Goal: Task Accomplishment & Management: Manage account settings

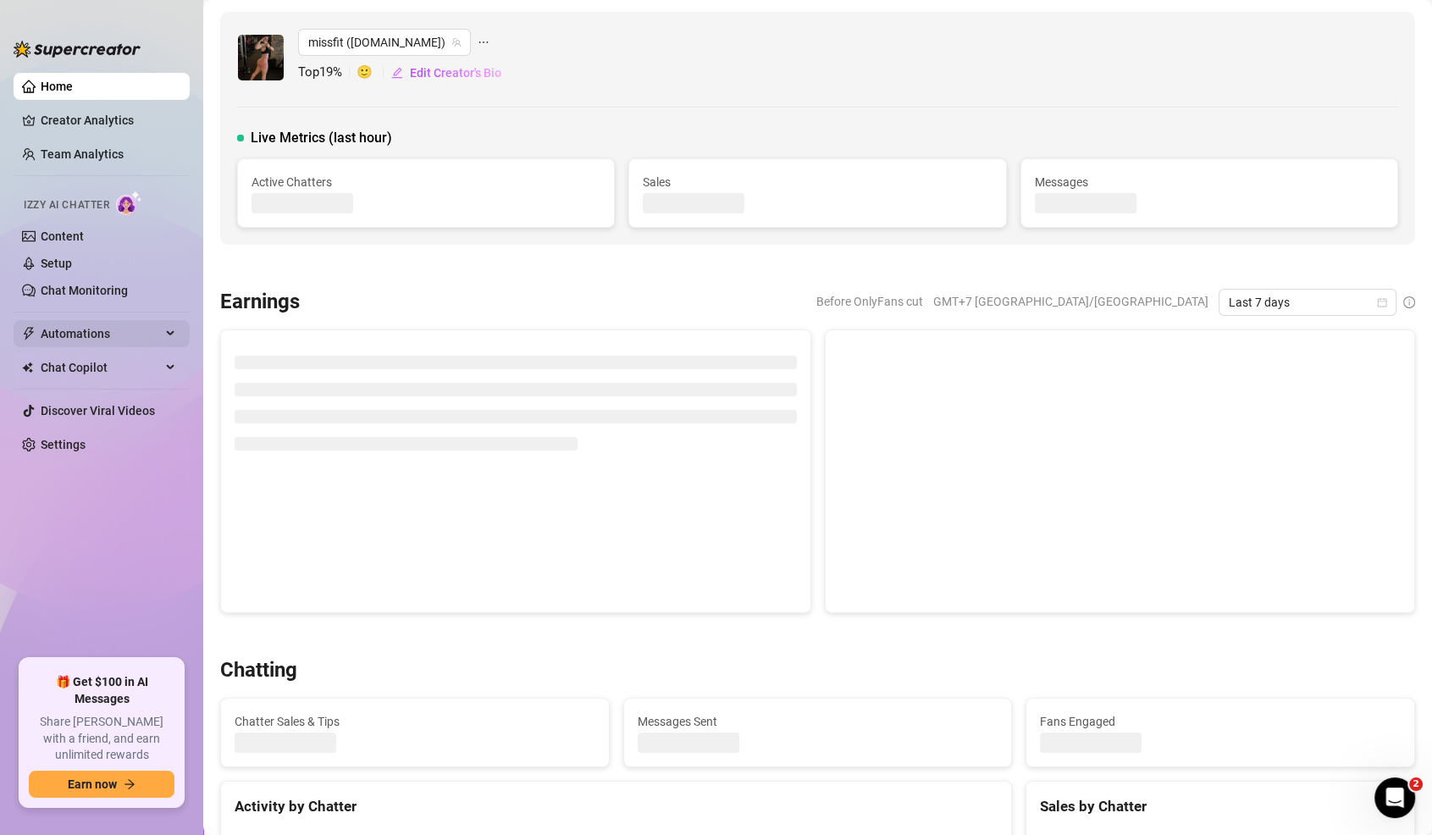
click at [97, 324] on span "Automations" at bounding box center [101, 333] width 120 height 27
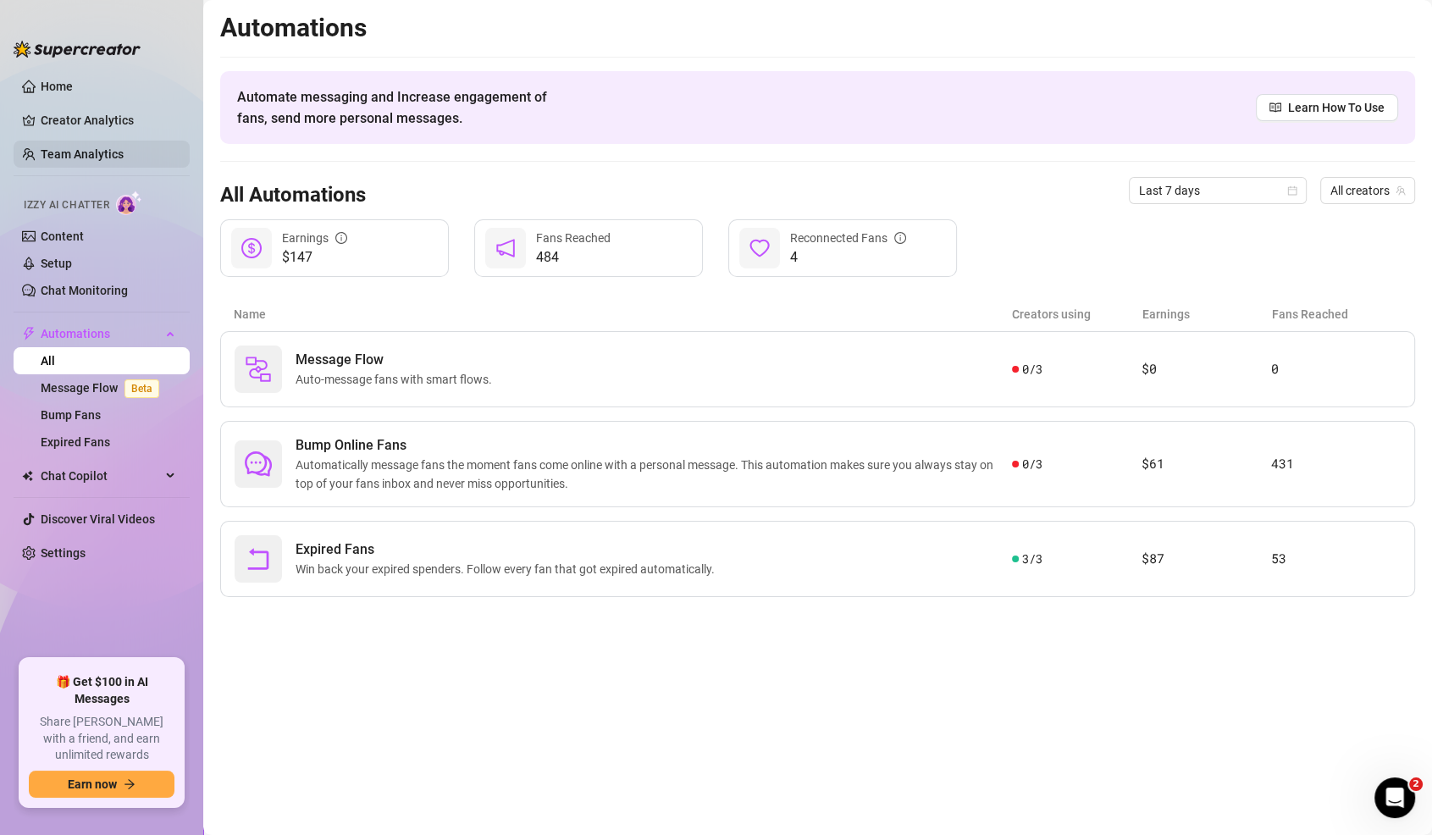
click at [124, 154] on link "Team Analytics" at bounding box center [82, 154] width 83 height 14
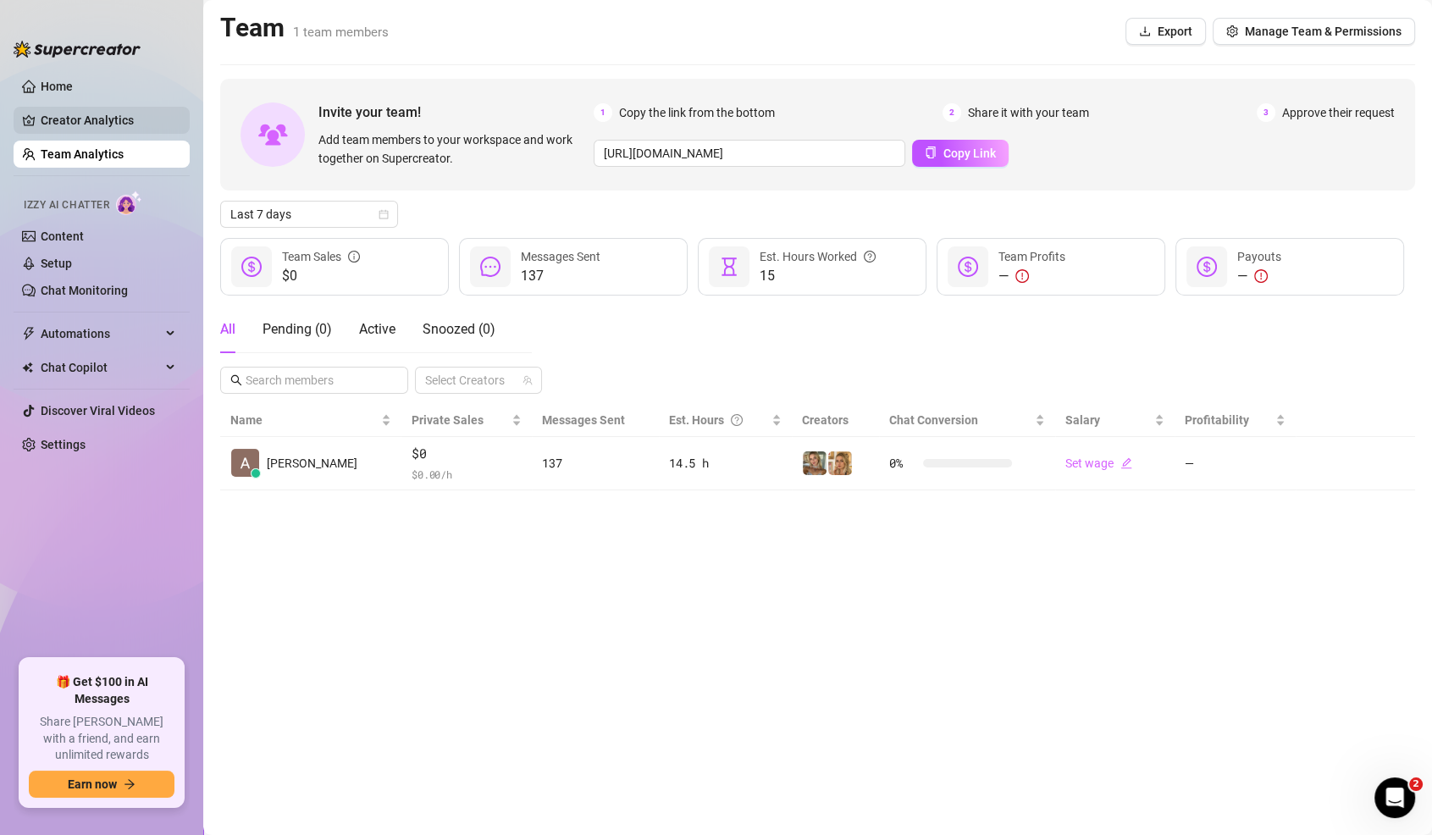
click at [140, 124] on link "Creator Analytics" at bounding box center [108, 120] width 135 height 27
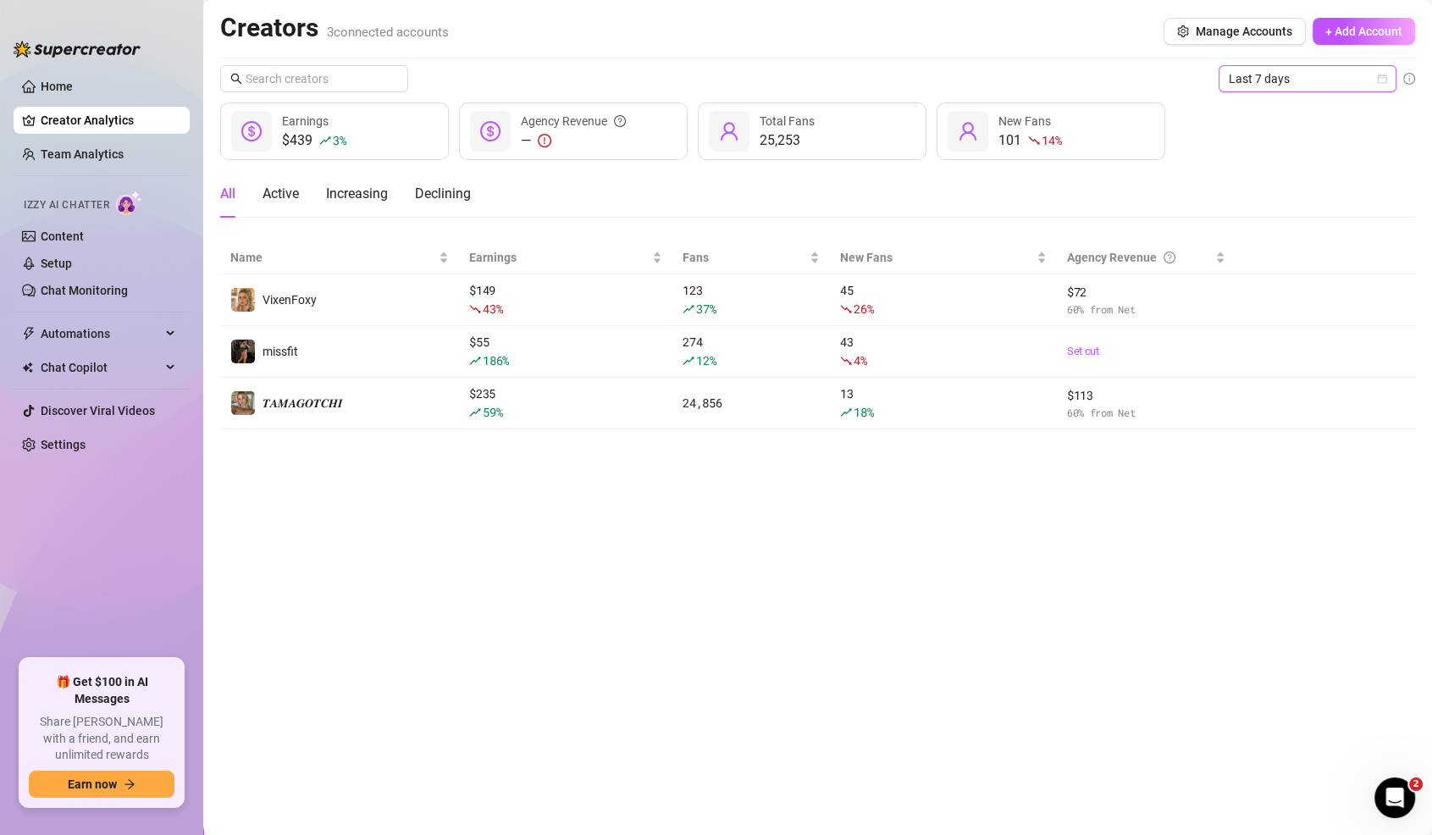
click at [1337, 66] on span "Last 7 days" at bounding box center [1306, 78] width 157 height 25
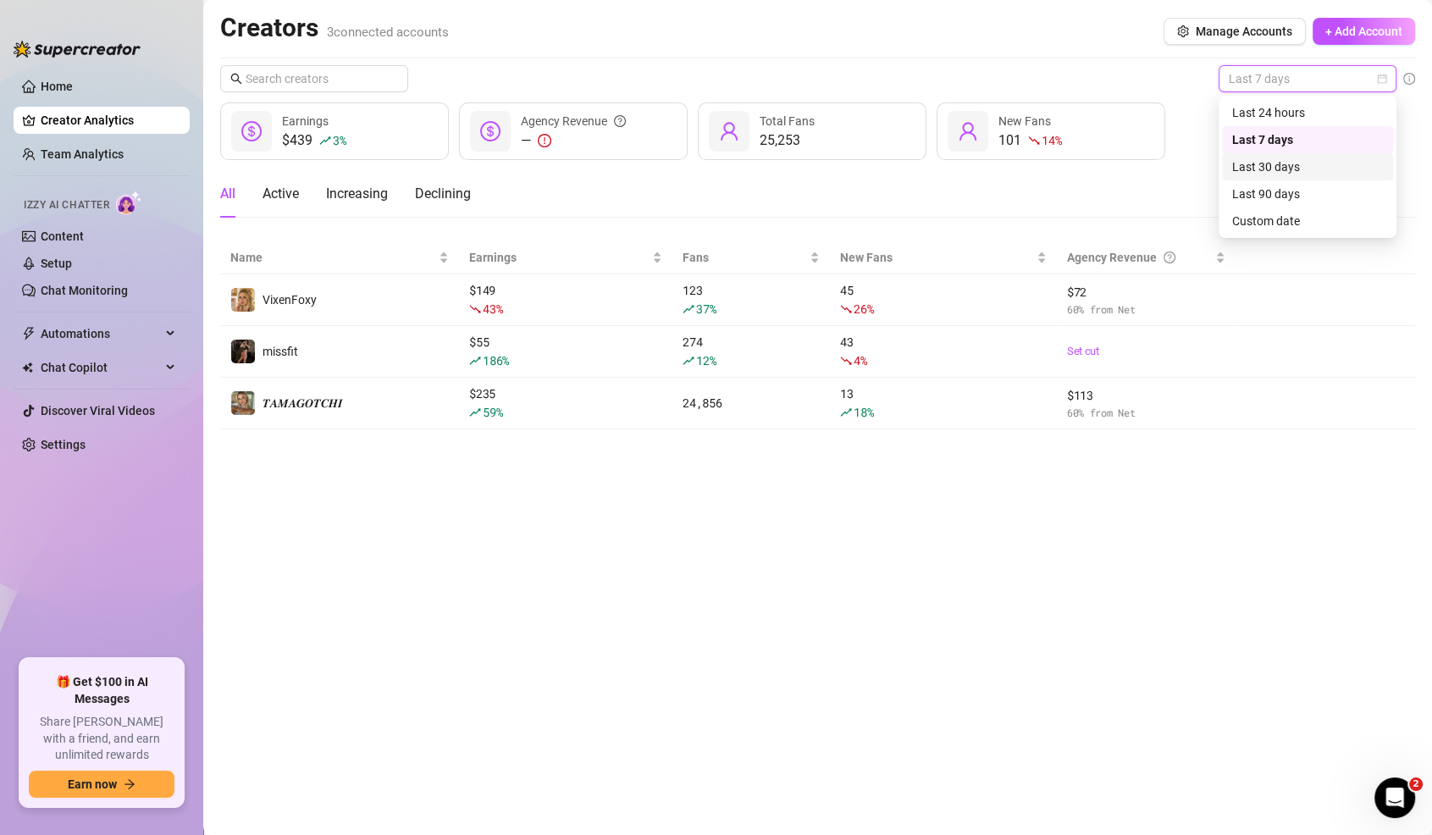
click at [1276, 174] on div "Last 30 days" at bounding box center [1307, 166] width 151 height 19
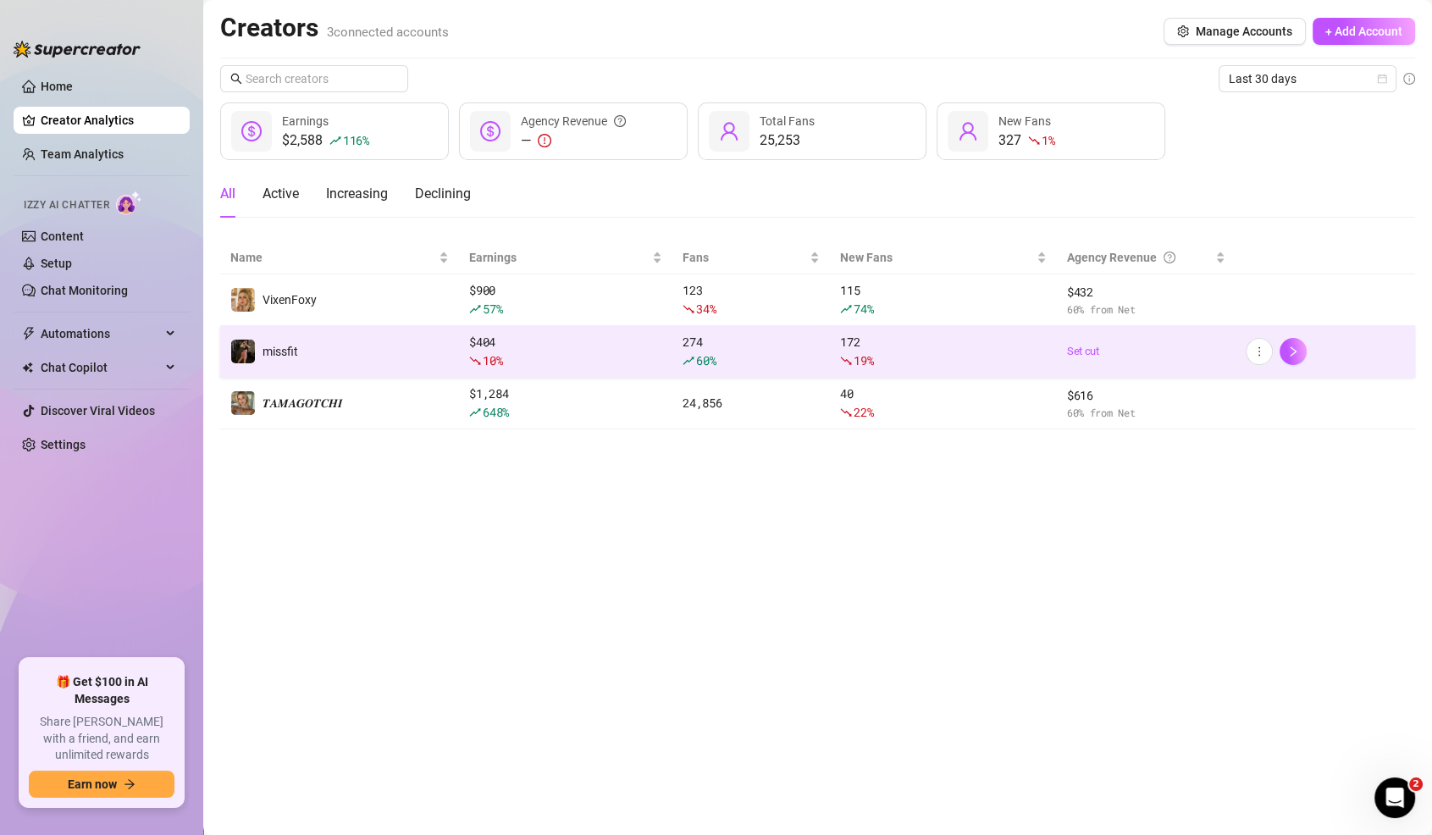
click at [713, 337] on div "274 60 %" at bounding box center [750, 351] width 137 height 37
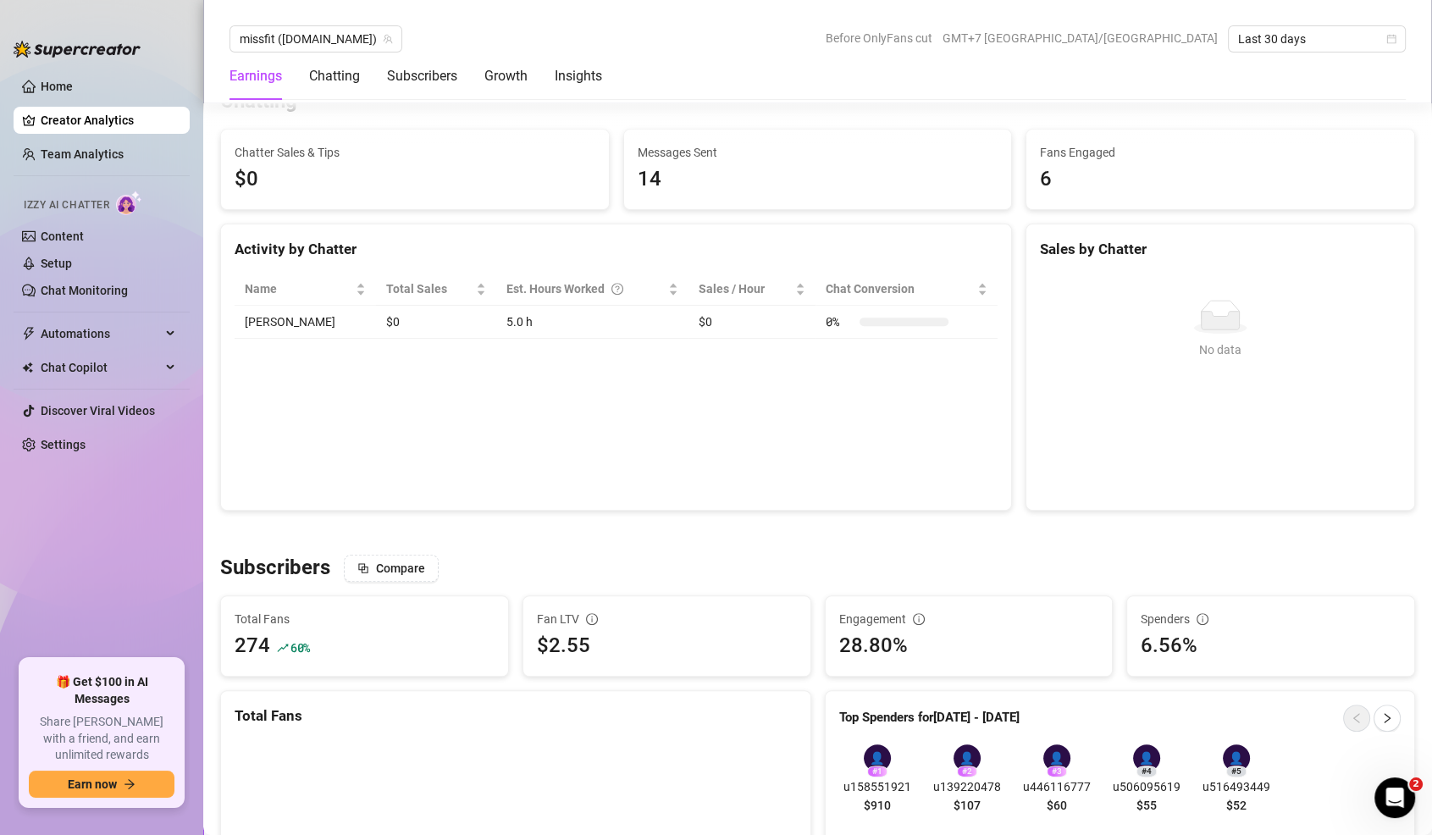
scroll to position [831, 0]
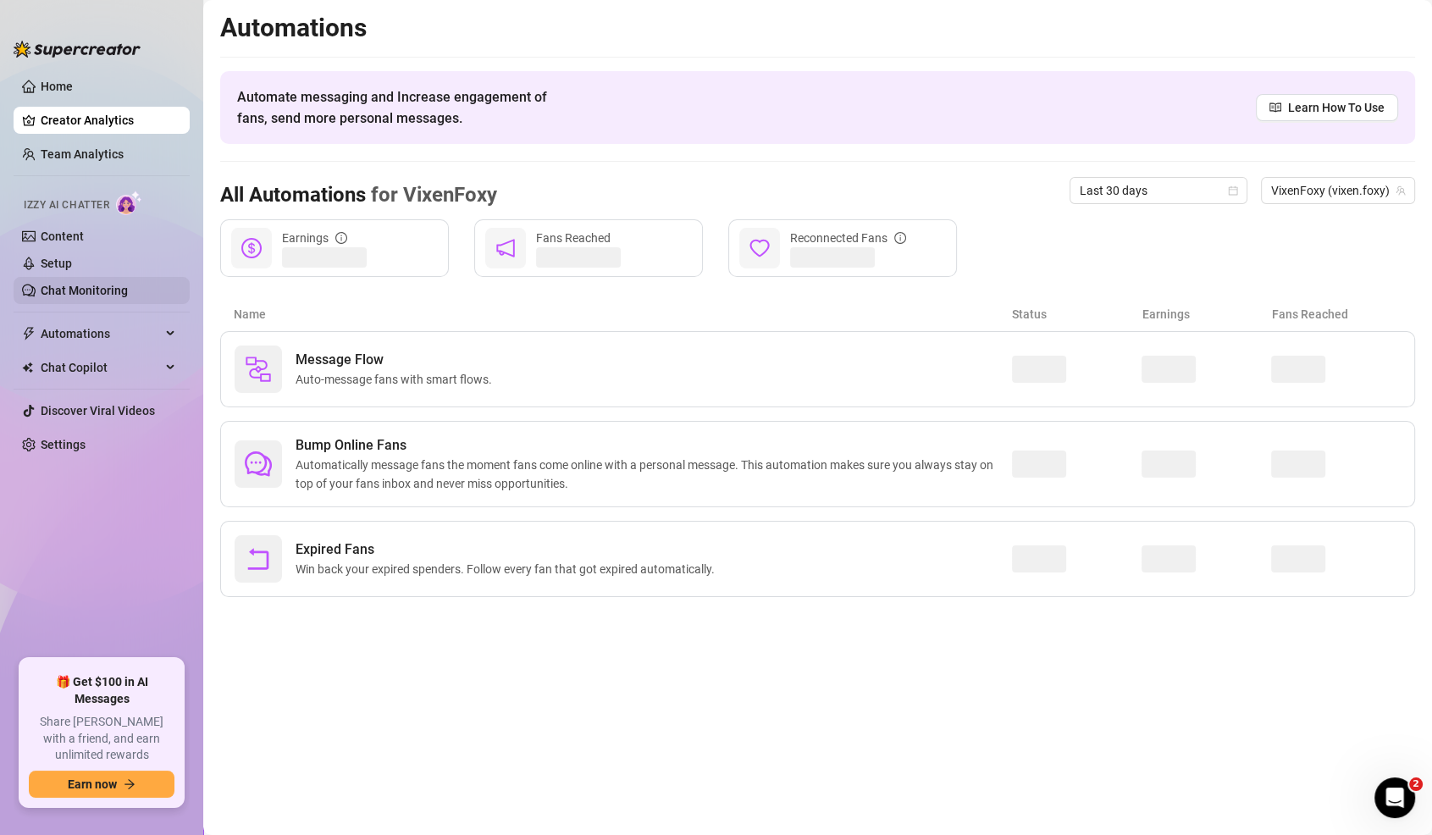
click at [118, 296] on link "Chat Monitoring" at bounding box center [84, 291] width 87 height 14
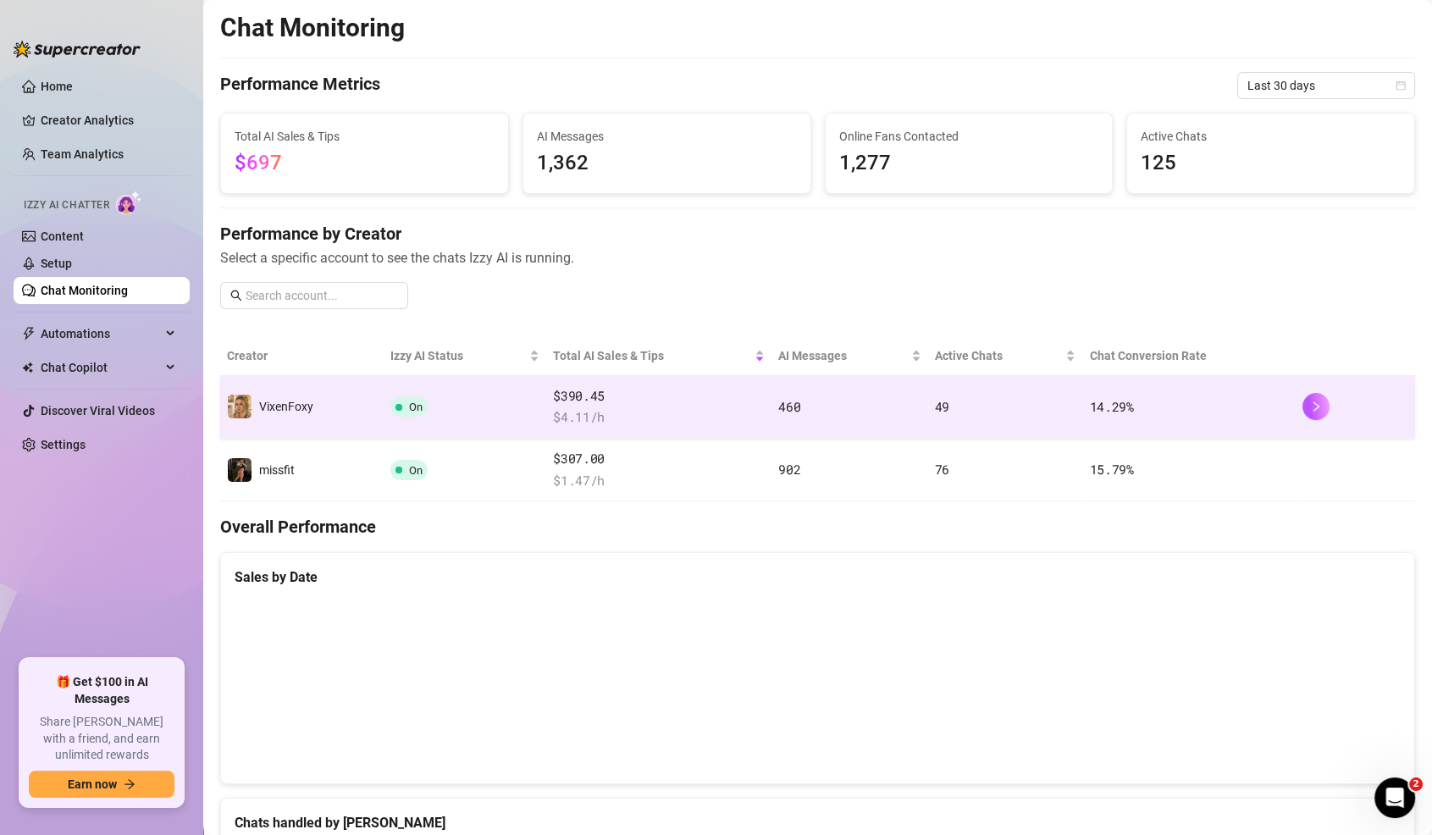
click at [843, 399] on td "460" at bounding box center [849, 407] width 156 height 63
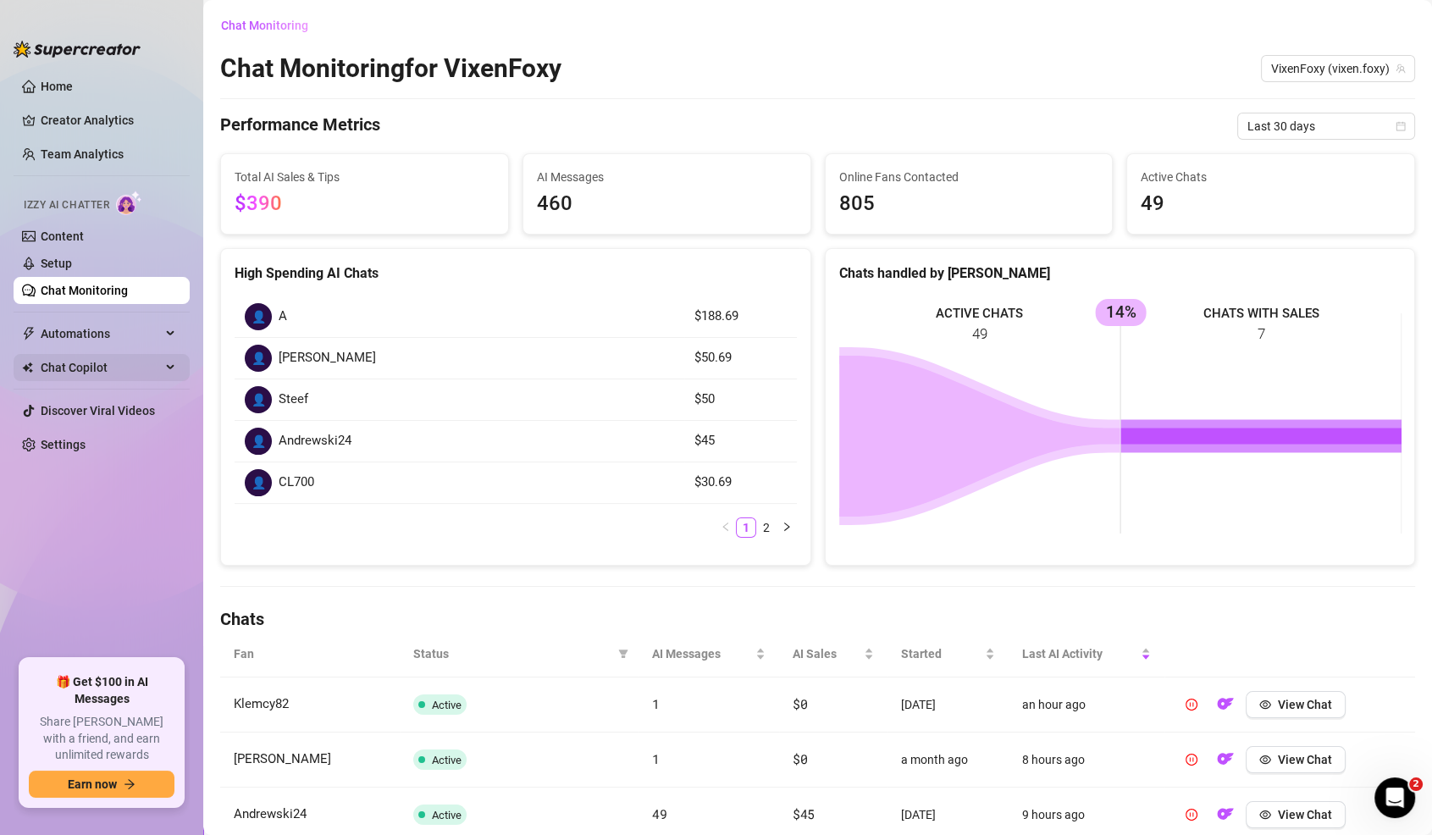
click at [58, 368] on span "Chat Copilot" at bounding box center [101, 367] width 120 height 27
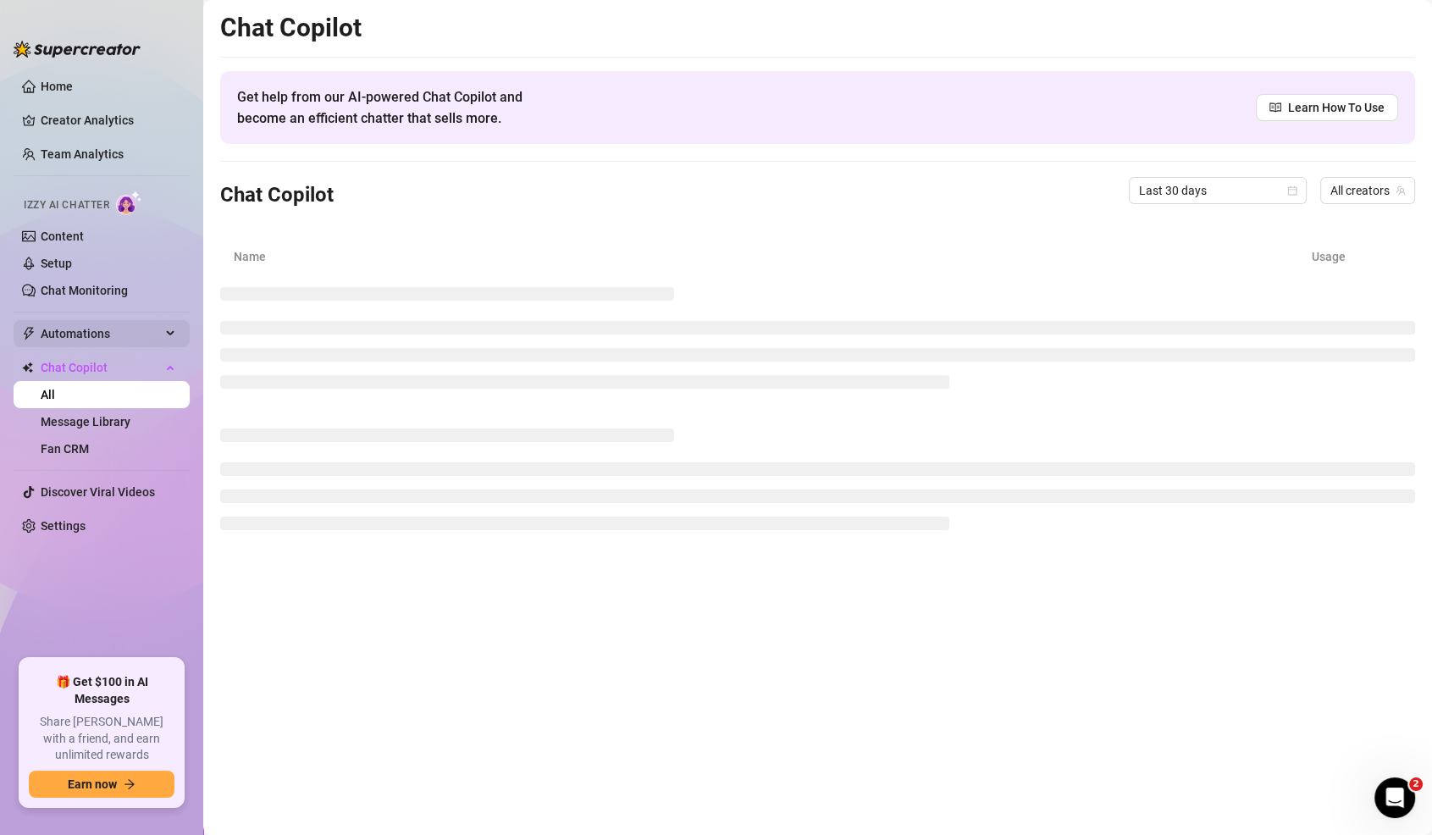
click at [80, 331] on span "Automations" at bounding box center [101, 333] width 120 height 27
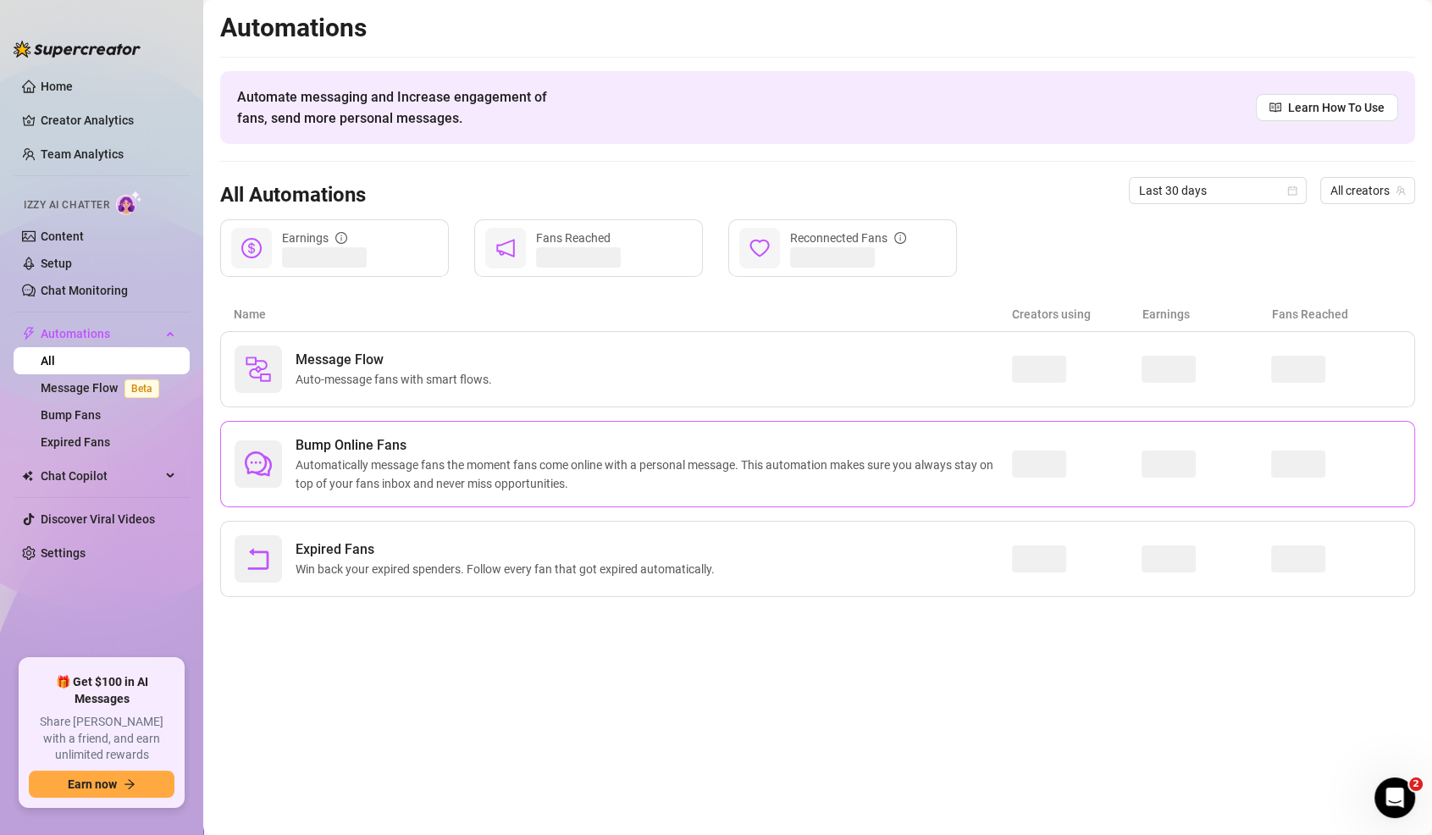
click at [258, 483] on div at bounding box center [257, 463] width 47 height 47
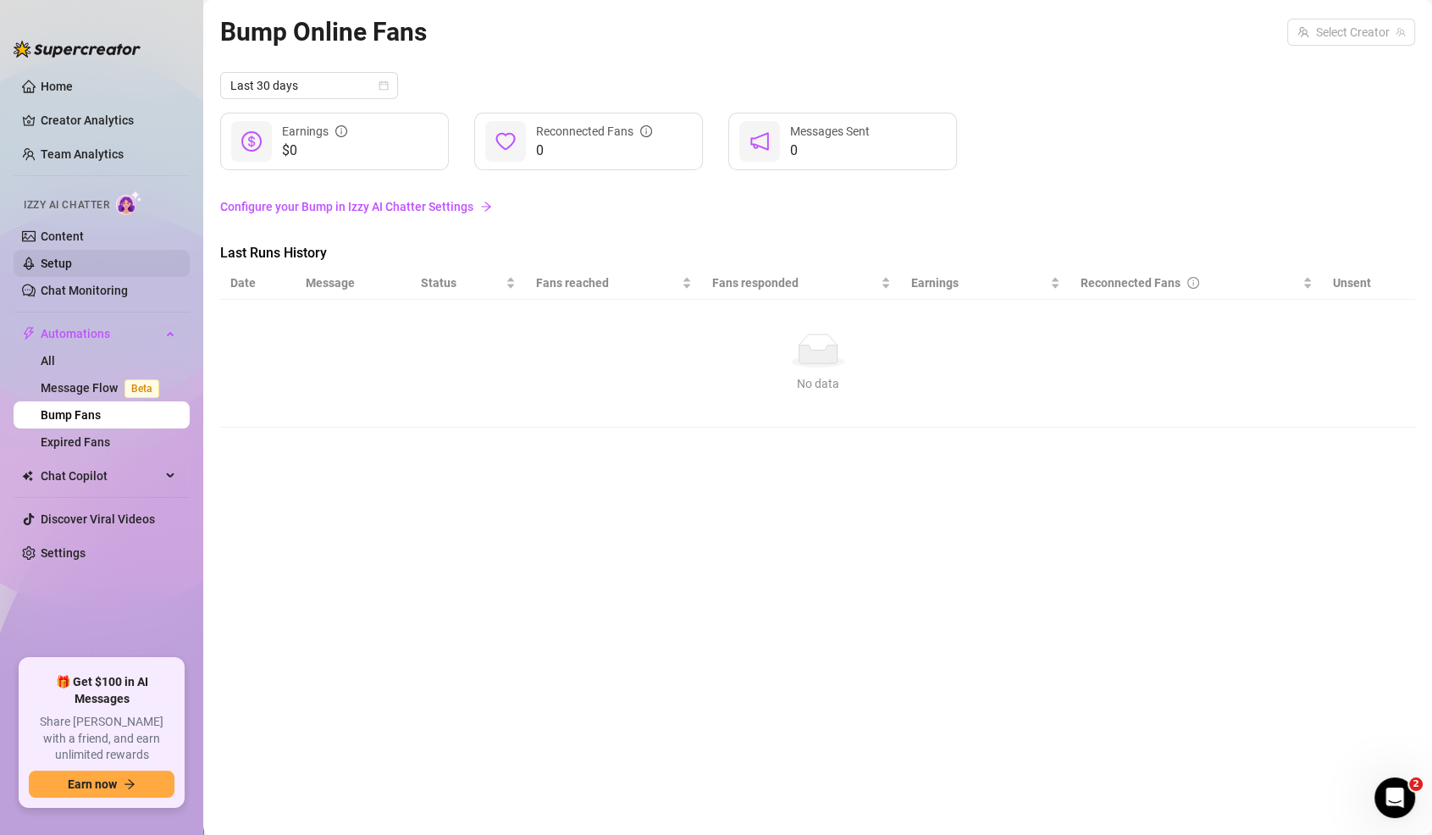
click at [72, 257] on link "Setup" at bounding box center [56, 264] width 31 height 14
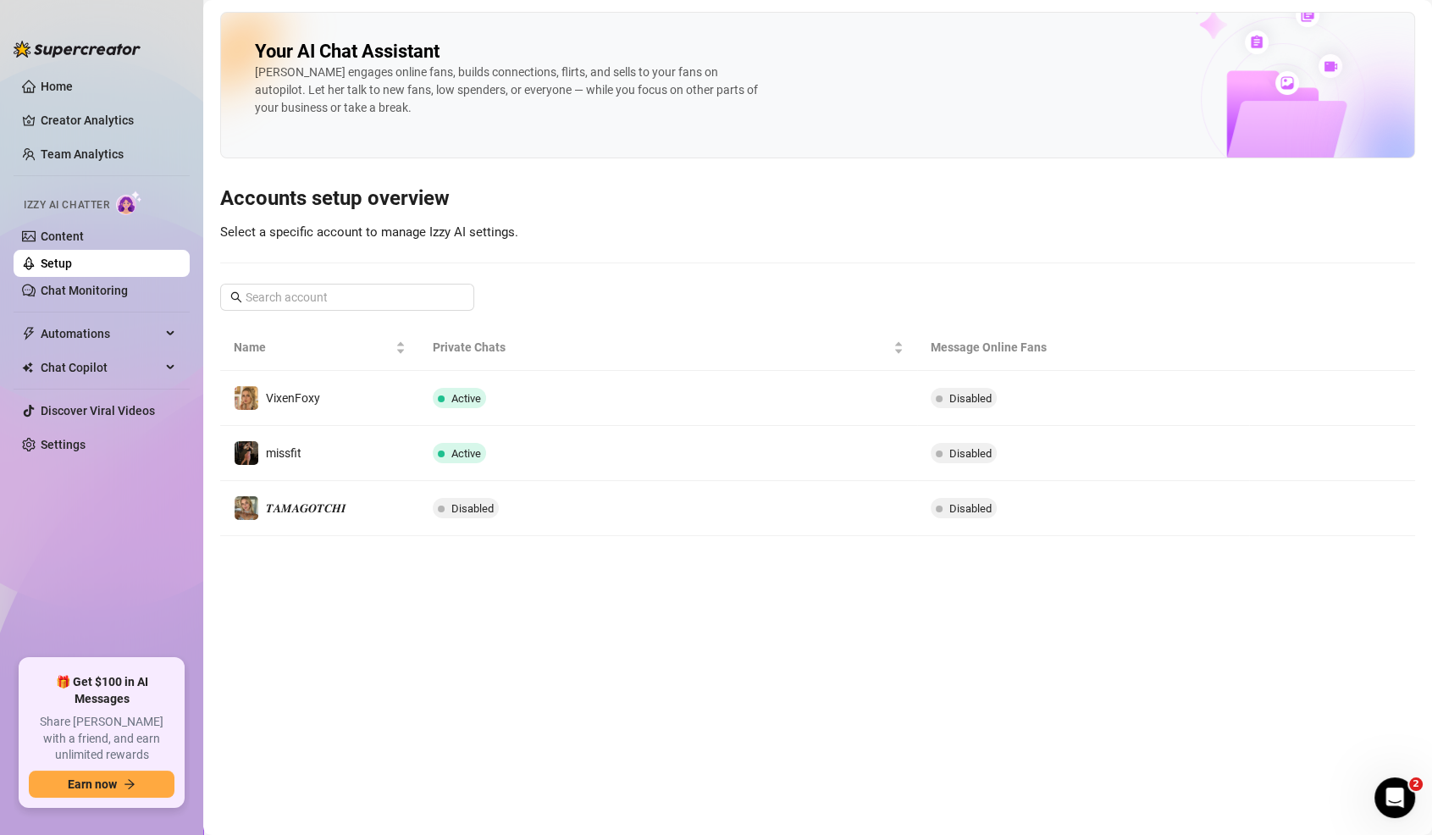
click at [775, 383] on td "Active" at bounding box center [668, 398] width 498 height 55
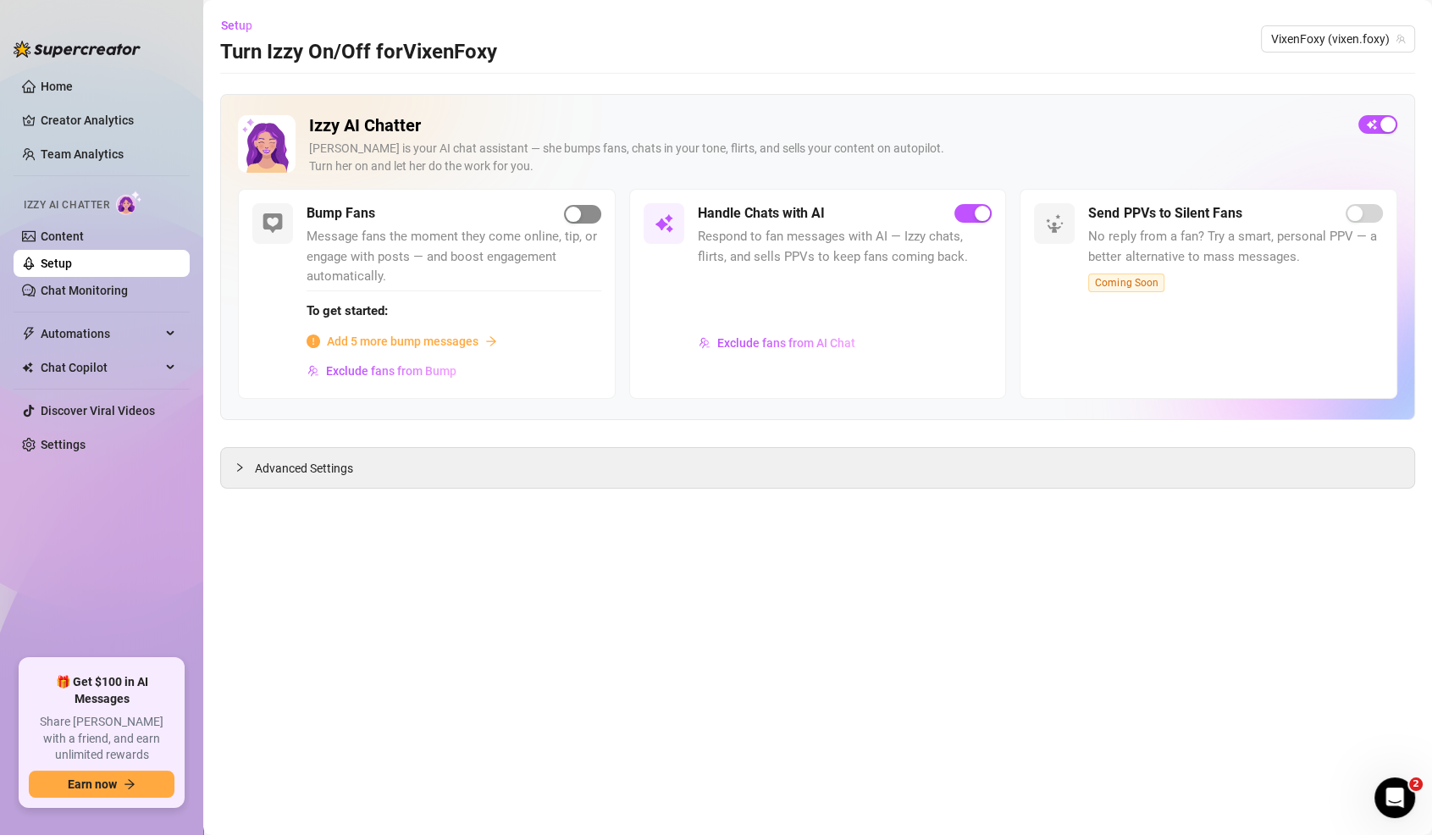
click at [584, 208] on span "button" at bounding box center [582, 214] width 37 height 19
click at [127, 284] on link "Chat Monitoring" at bounding box center [84, 291] width 87 height 14
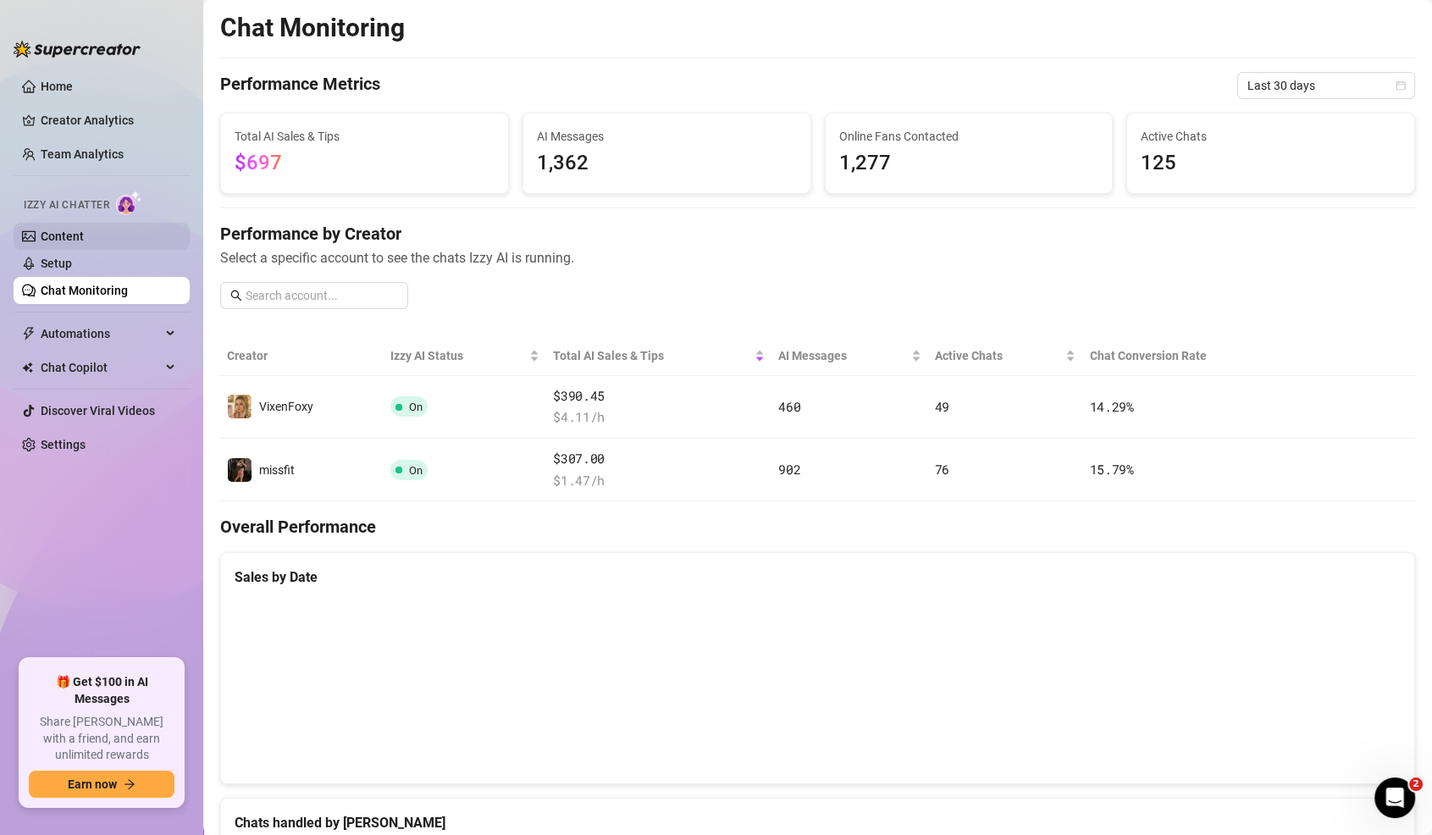
click at [46, 241] on link "Content" at bounding box center [62, 236] width 43 height 14
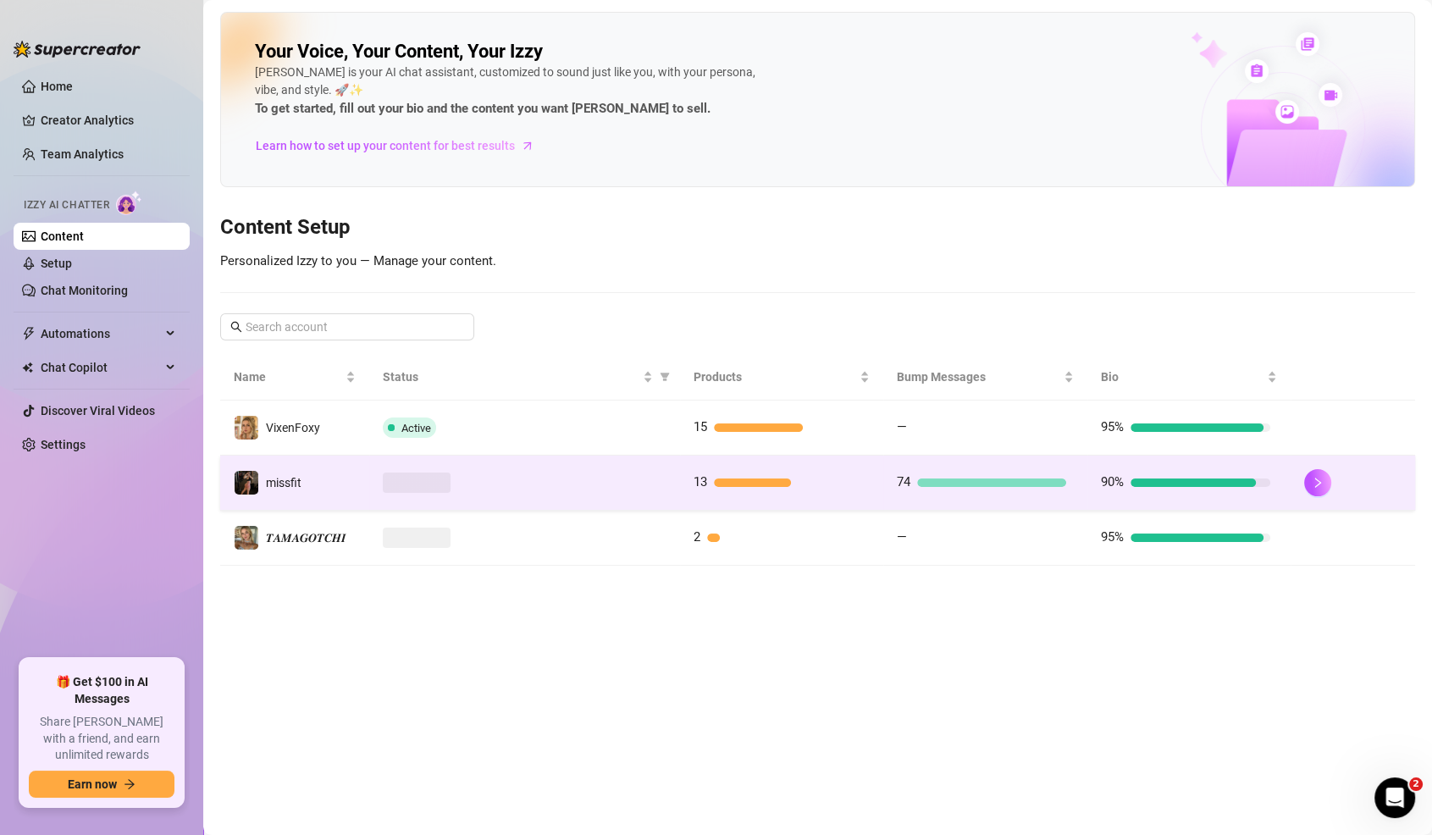
click at [654, 472] on div at bounding box center [525, 482] width 284 height 20
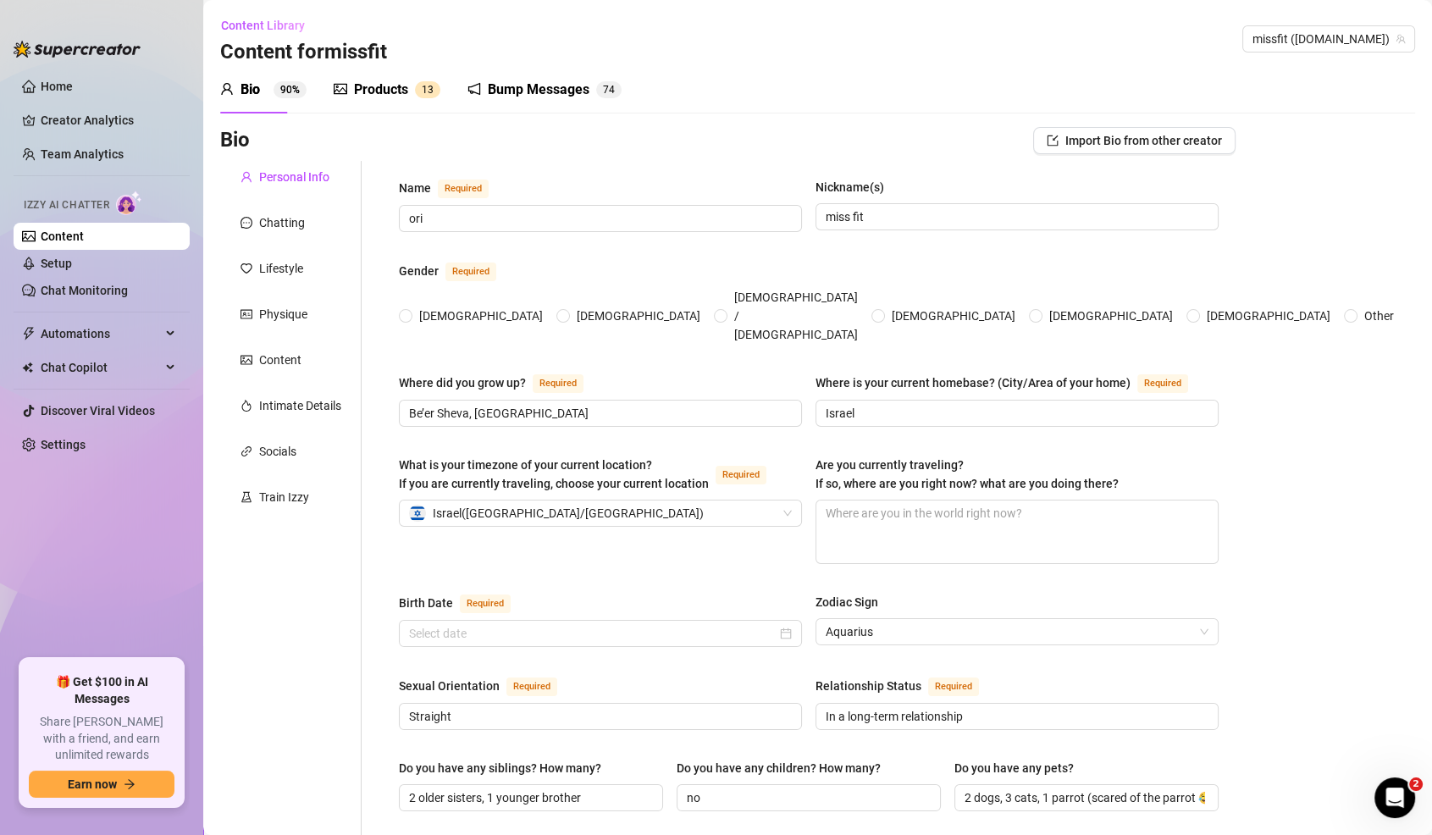
radio input "true"
type input "February 17th, 2004"
click at [577, 88] on div "Bump Messages" at bounding box center [539, 90] width 102 height 20
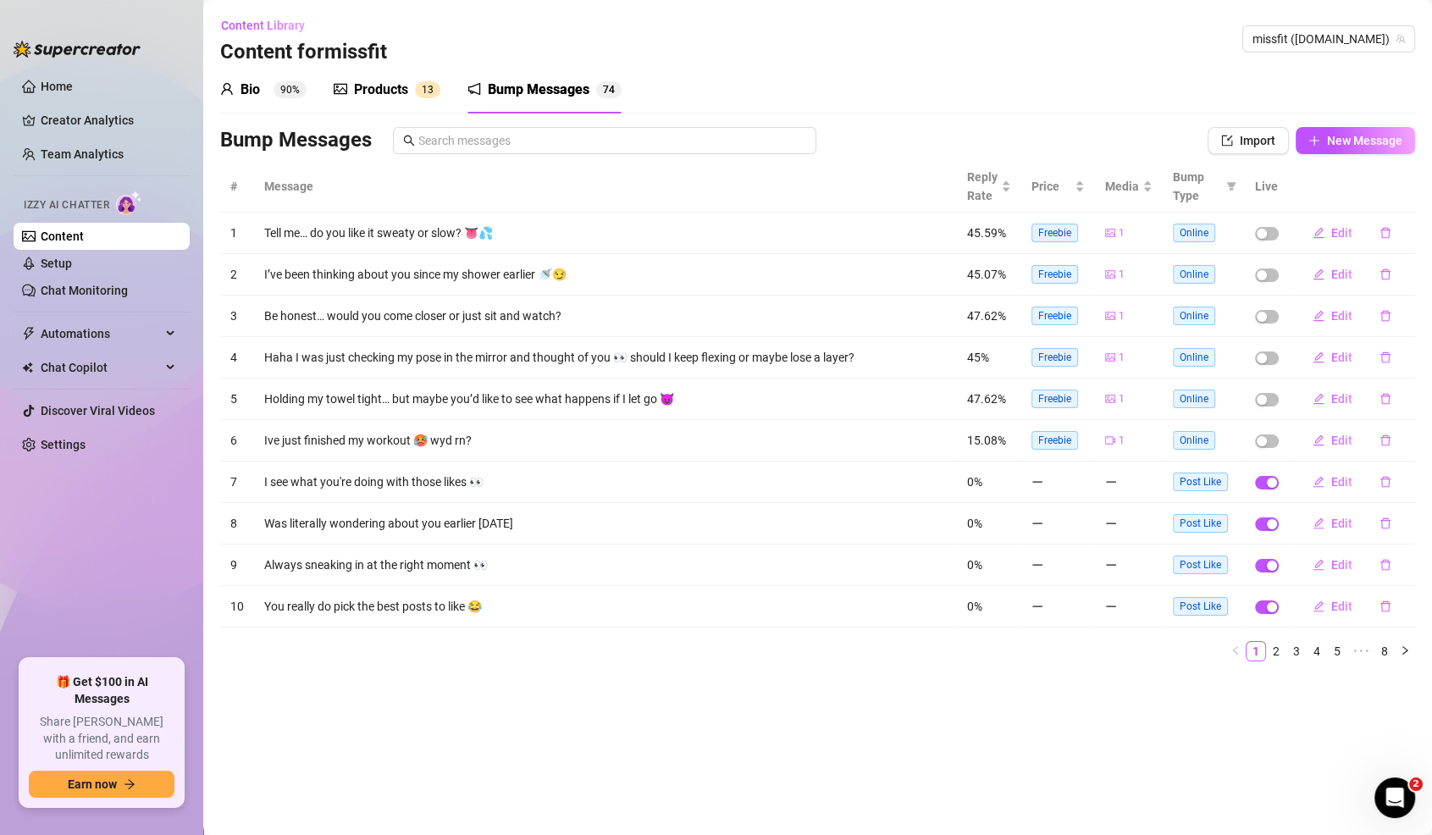
click at [48, 101] on ul "Home Creator Analytics Team Analytics Izzy AI Chatter Content Setup Chat Monito…" at bounding box center [102, 359] width 176 height 586
click at [52, 93] on link "Home" at bounding box center [57, 87] width 32 height 14
